Goal: Find specific page/section: Find specific page/section

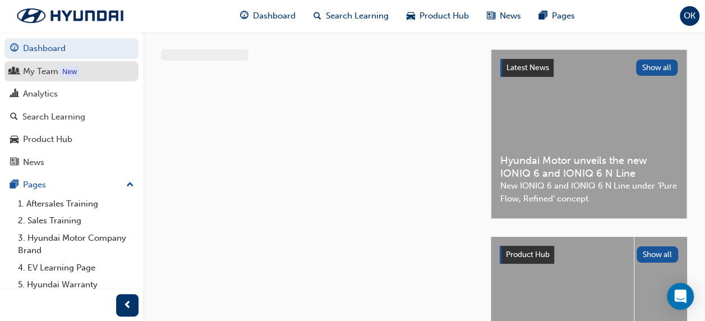
click at [46, 69] on div "My Team" at bounding box center [40, 71] width 35 height 13
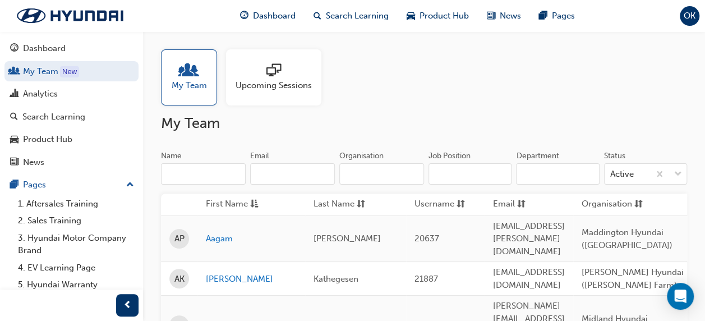
click at [192, 172] on input "Name" at bounding box center [203, 173] width 85 height 21
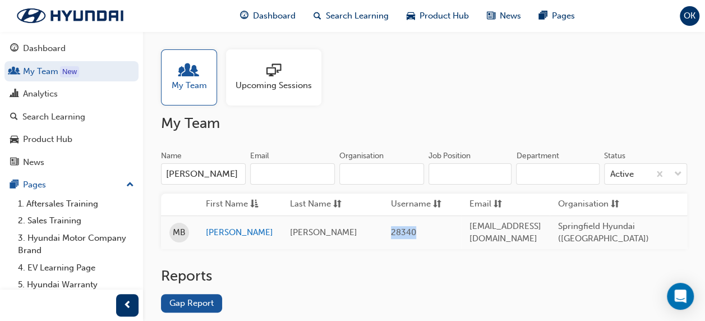
drag, startPoint x: 386, startPoint y: 231, endPoint x: 409, endPoint y: 230, distance: 22.5
click at [409, 230] on span "28340" at bounding box center [403, 232] width 25 height 10
drag, startPoint x: 198, startPoint y: 225, endPoint x: 414, endPoint y: 229, distance: 215.9
click at [414, 229] on tr "MB [PERSON_NAME] 28340 [EMAIL_ADDRESS][DOMAIN_NAME] [GEOGRAPHIC_DATA] ([GEOGRAP…" at bounding box center [615, 232] width 908 height 34
copy tr "[PERSON_NAME] 28340"
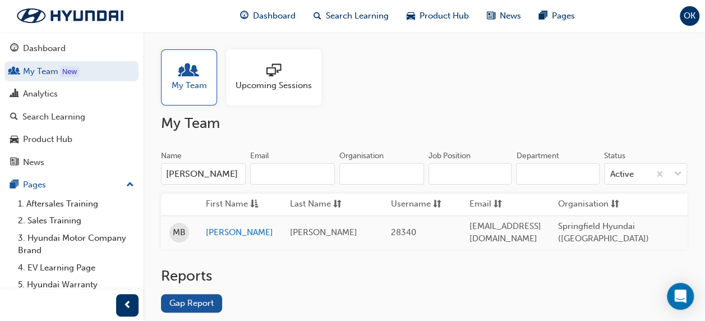
click at [211, 176] on input "[PERSON_NAME]" at bounding box center [203, 173] width 85 height 21
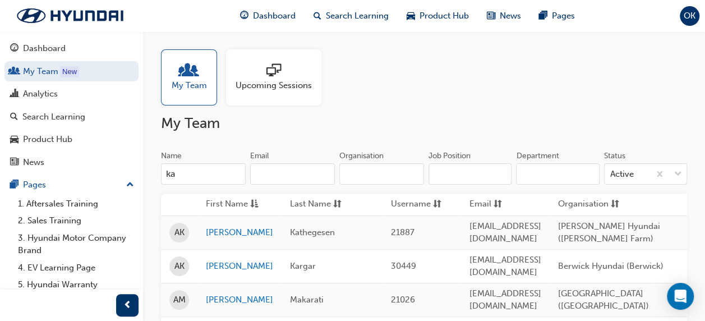
type input "k"
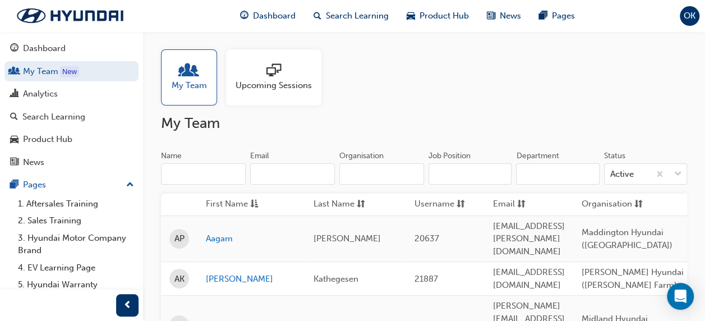
paste input "[PERSON_NAME]"
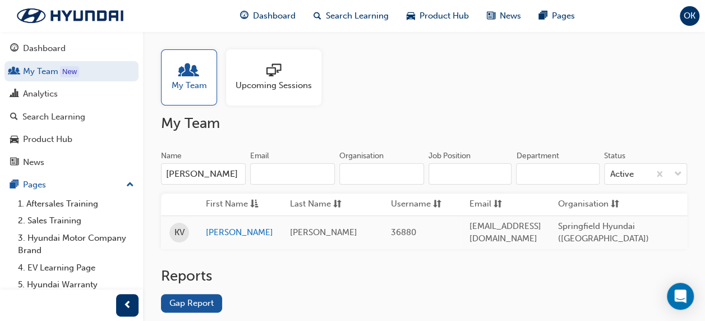
type input "[PERSON_NAME]"
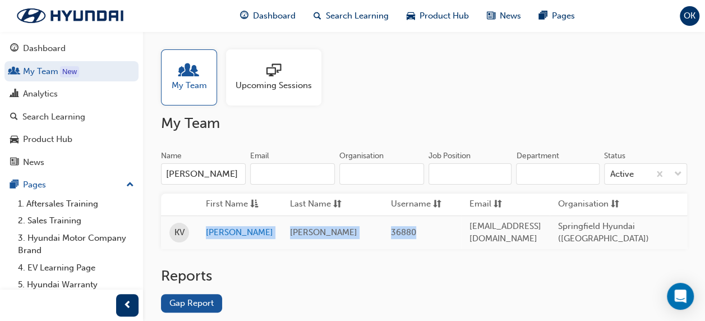
drag, startPoint x: 201, startPoint y: 233, endPoint x: 410, endPoint y: 233, distance: 209.1
click at [410, 233] on tr "KV [PERSON_NAME] 36880 [EMAIL_ADDRESS][DOMAIN_NAME] [GEOGRAPHIC_DATA] ([GEOGRAP…" at bounding box center [615, 232] width 908 height 34
copy tr "[PERSON_NAME] 36880"
